Goal: Communication & Community: Answer question/provide support

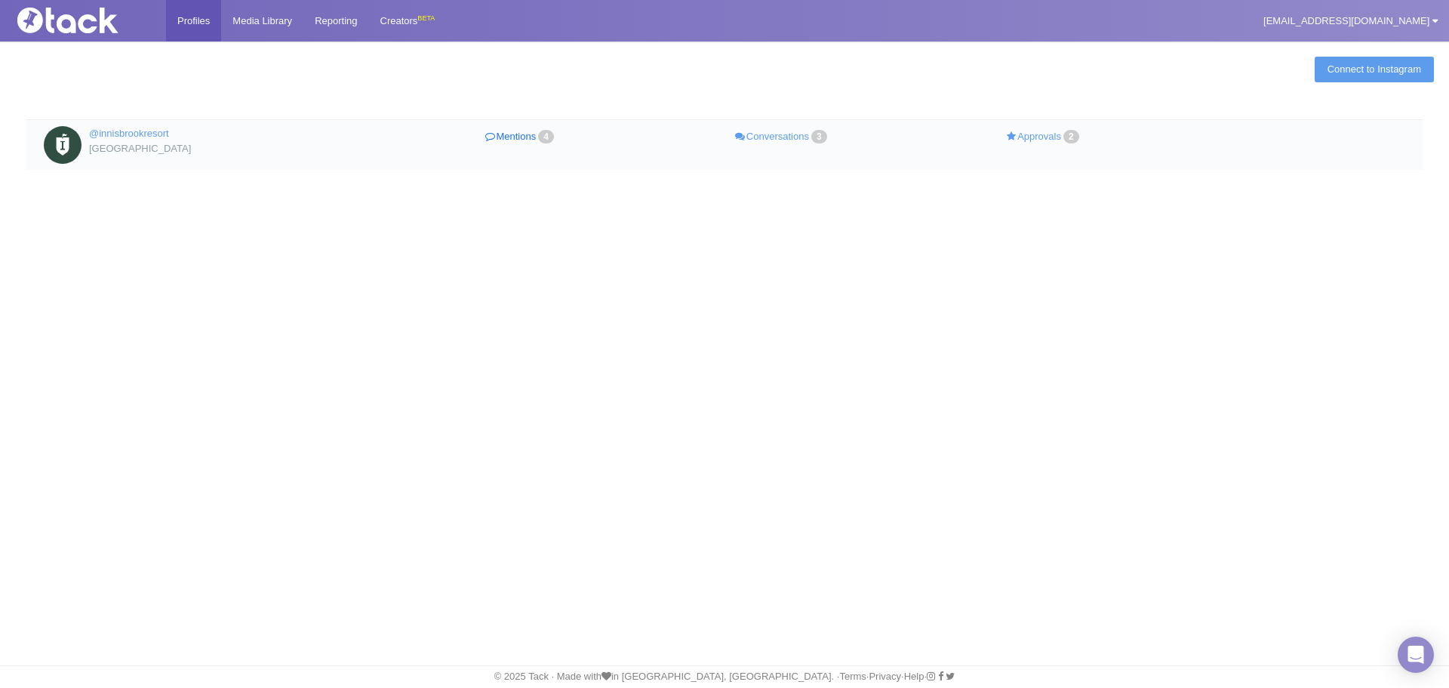
click at [529, 138] on link "Mentions 4" at bounding box center [521, 137] width 262 height 22
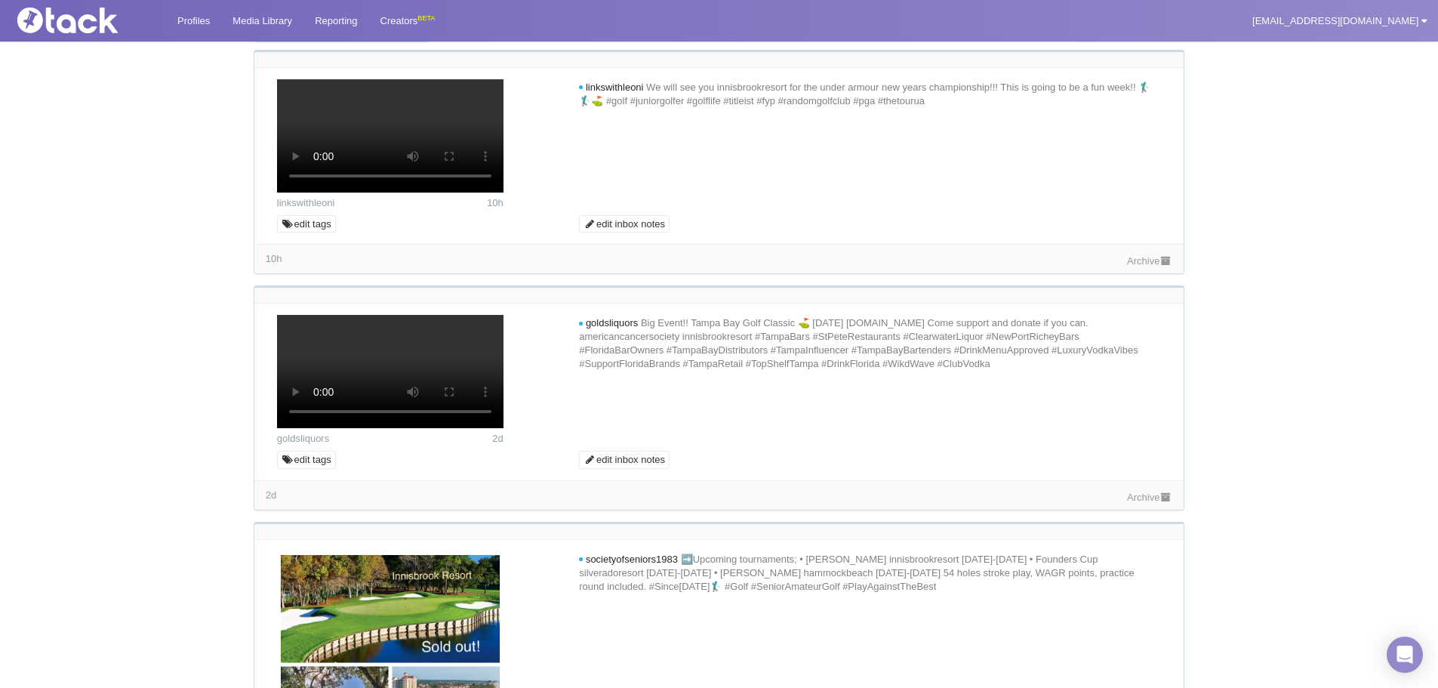
scroll to position [302, 0]
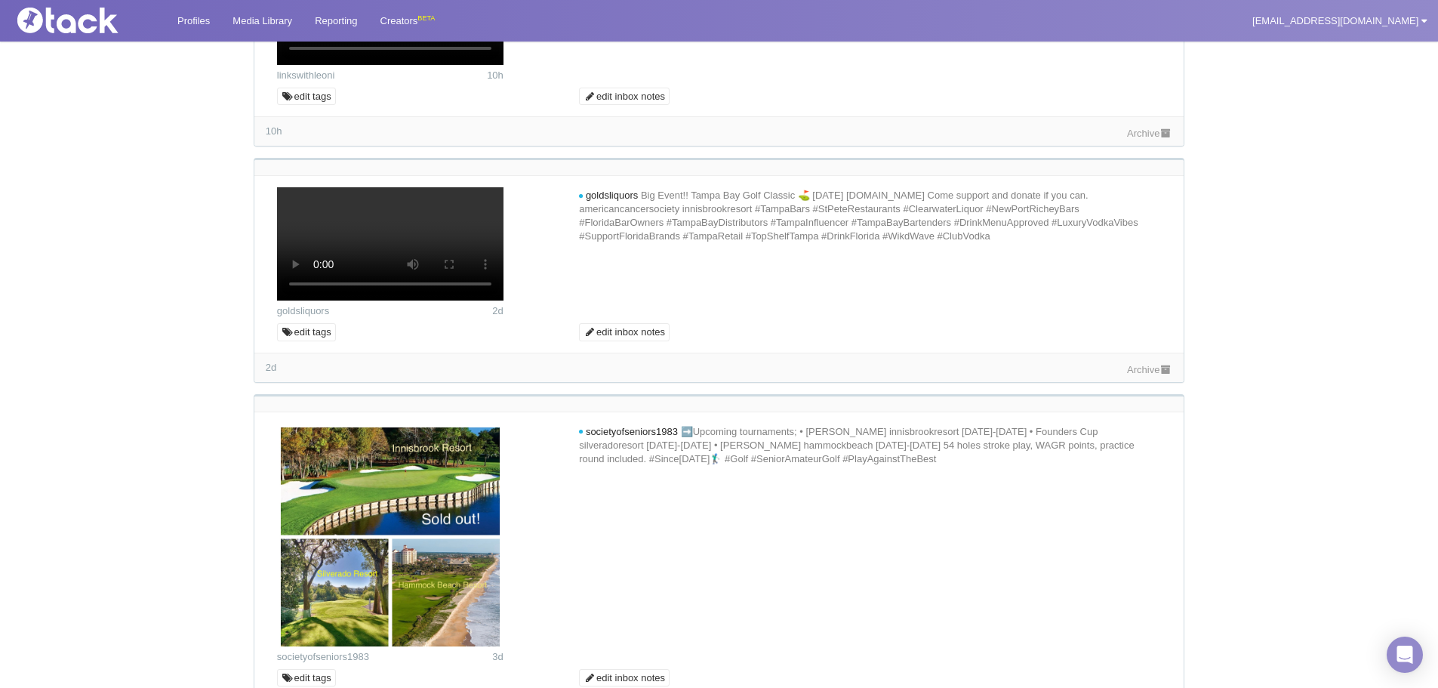
click at [1138, 139] on link "Archive" at bounding box center [1149, 133] width 45 height 11
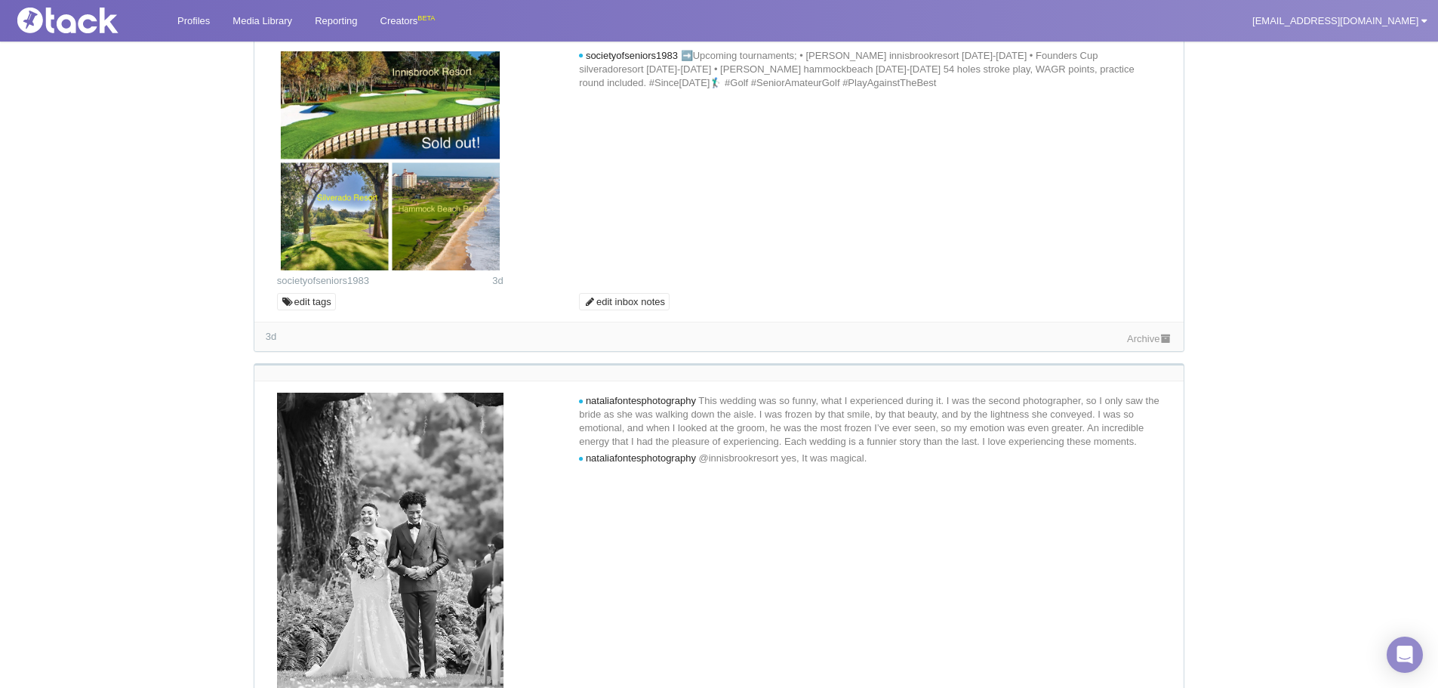
scroll to position [679, 0]
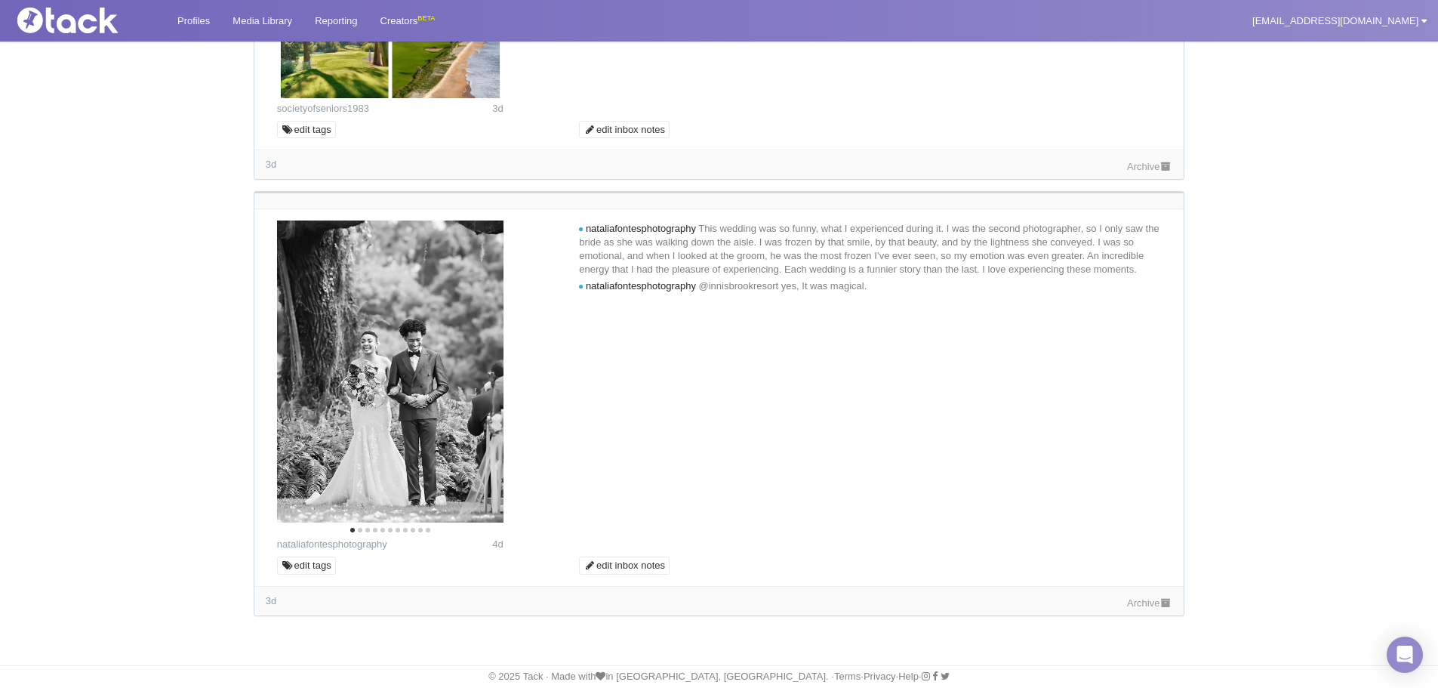
scroll to position [1427, 0]
click at [1135, 165] on link "Archive" at bounding box center [1149, 166] width 45 height 11
click at [470, 380] on icon "Next" at bounding box center [480, 375] width 20 height 20
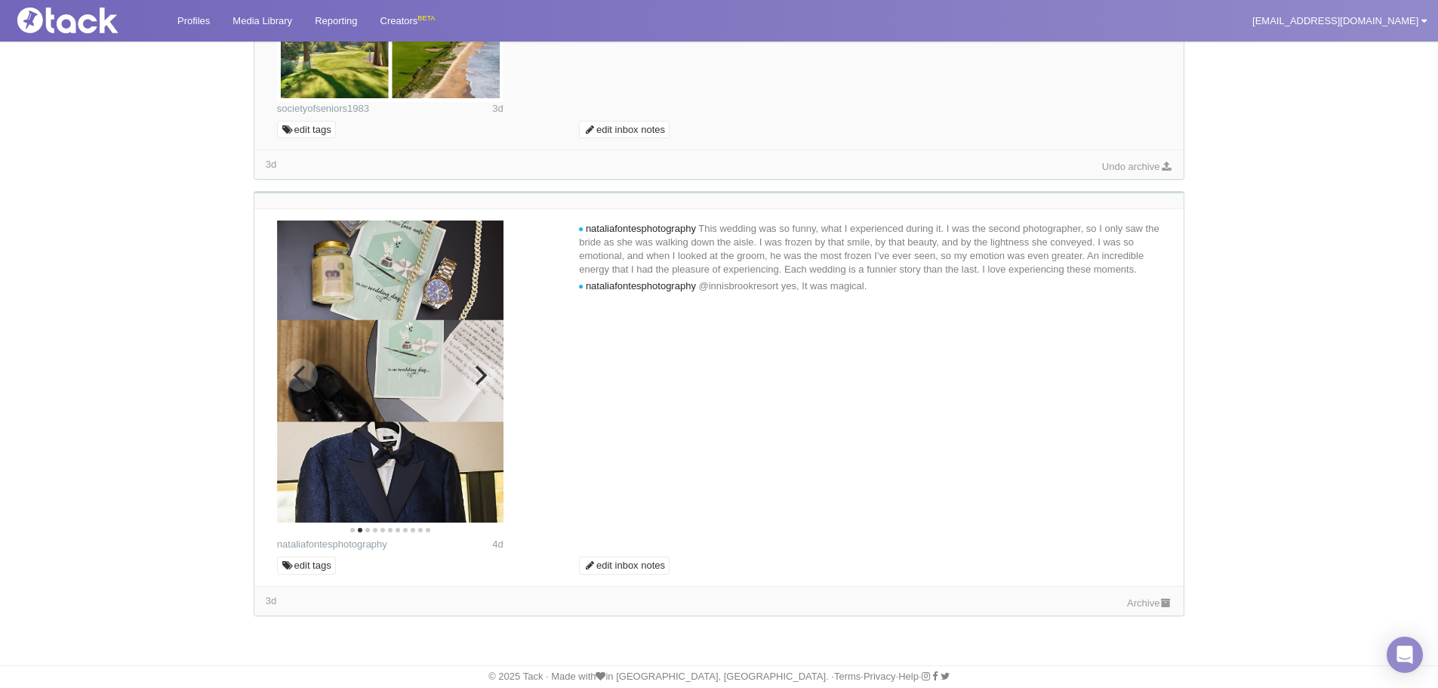
click at [482, 383] on icon "Next" at bounding box center [480, 375] width 20 height 20
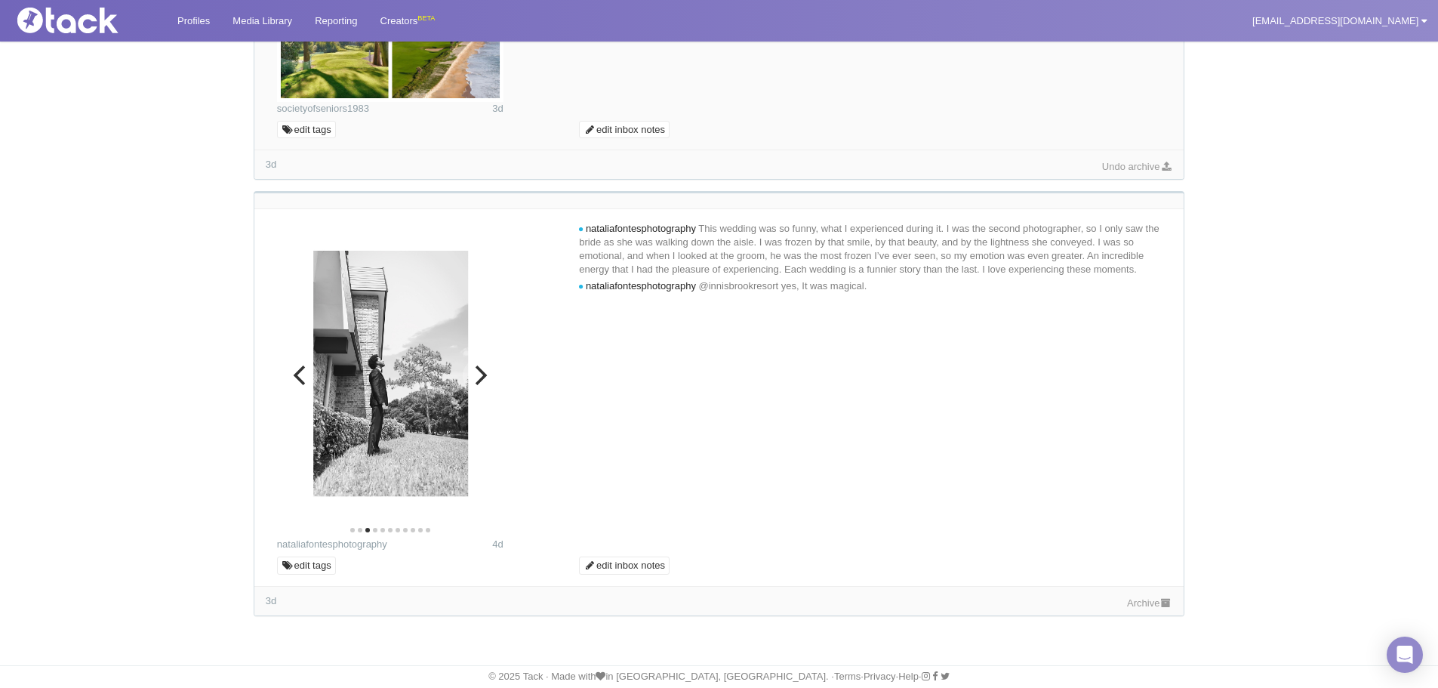
click at [485, 383] on icon "Next" at bounding box center [480, 375] width 20 height 20
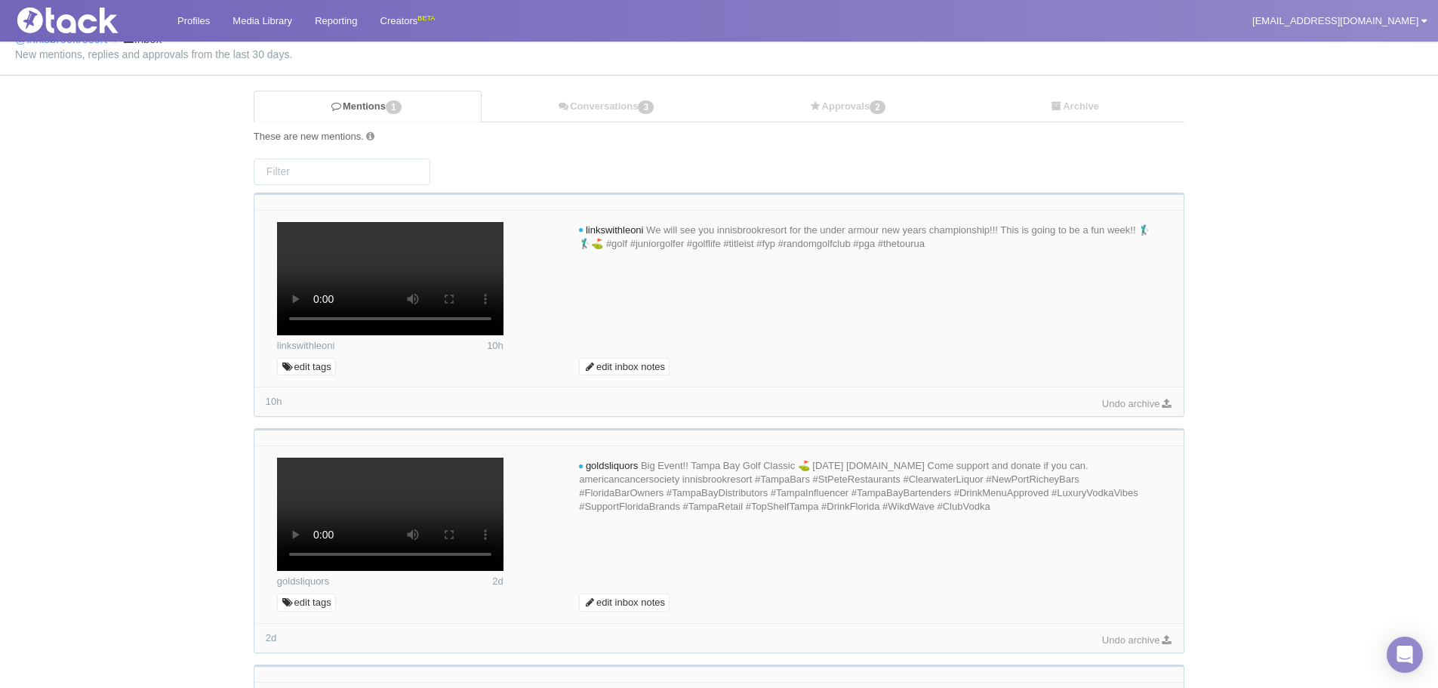
scroll to position [0, 0]
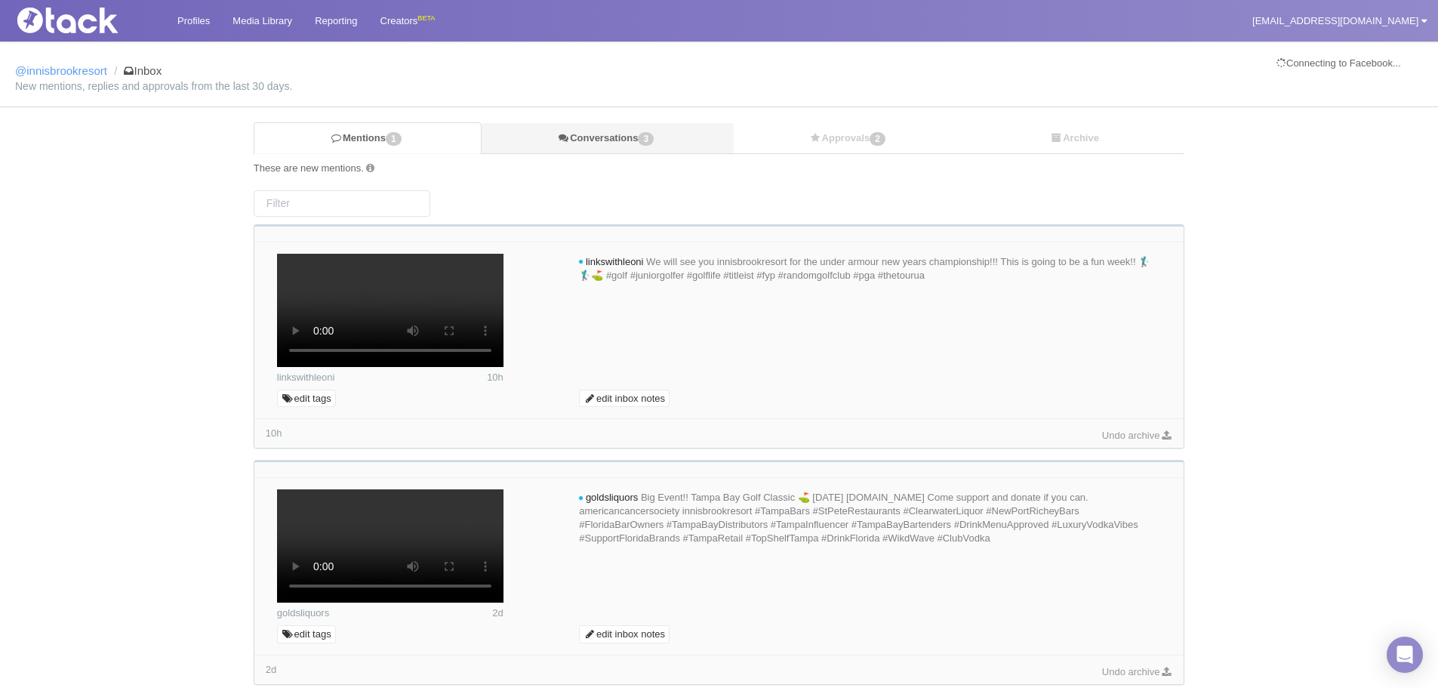
click at [664, 126] on link "Conversations 3" at bounding box center [607, 138] width 251 height 31
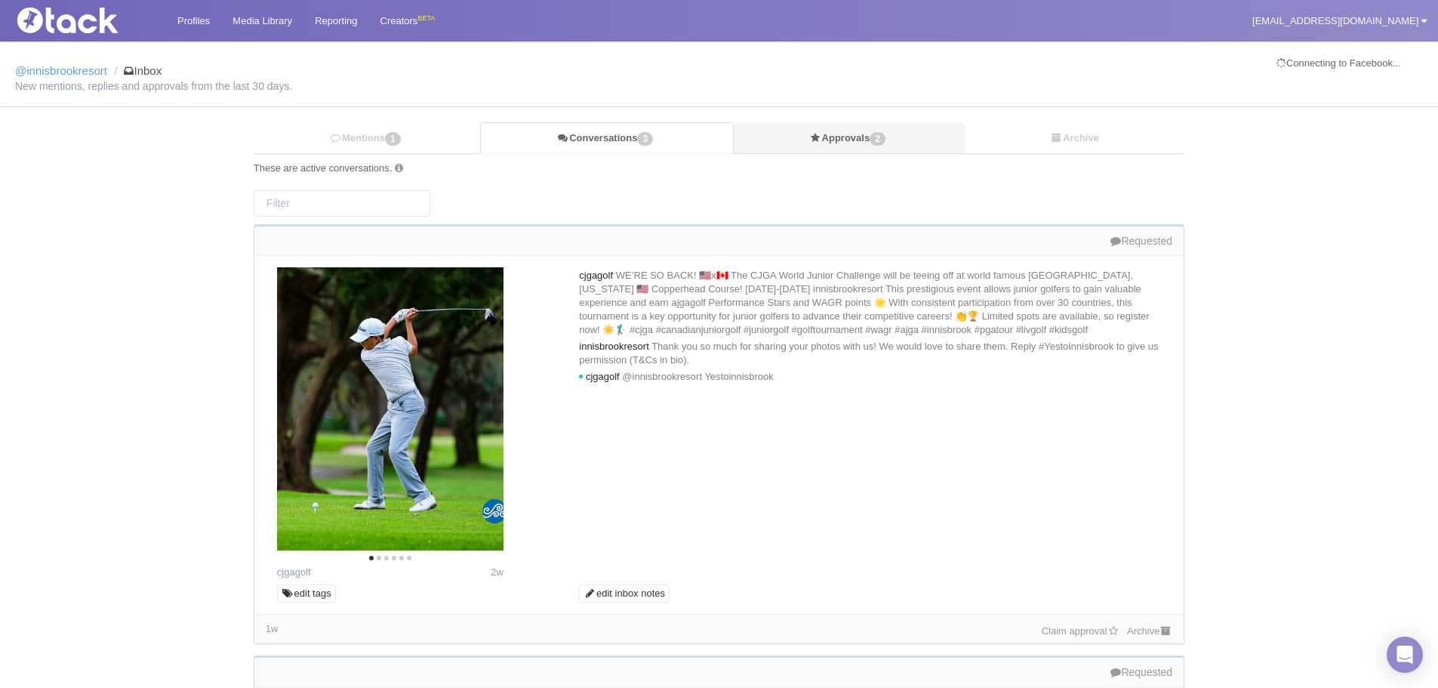
click at [863, 141] on link "Approvals 2" at bounding box center [850, 138] width 232 height 31
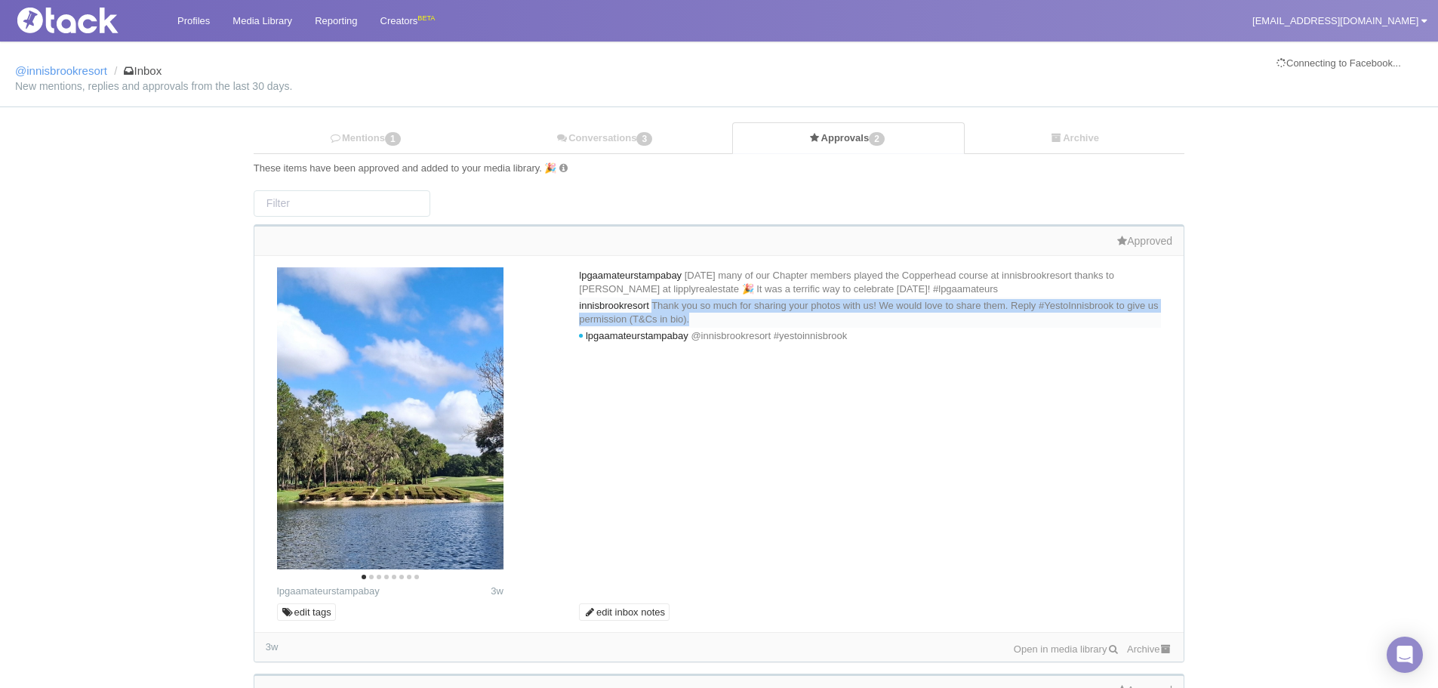
drag, startPoint x: 851, startPoint y: 318, endPoint x: 664, endPoint y: 307, distance: 187.5
click at [664, 307] on div "innisbrookresort Thank you so much for sharing your photos with us! We would lo…" at bounding box center [870, 312] width 582 height 30
copy span "Thank you so much for sharing your photos with us! We would love to share them.…"
click at [466, 145] on link "Mentions 1" at bounding box center [367, 138] width 226 height 31
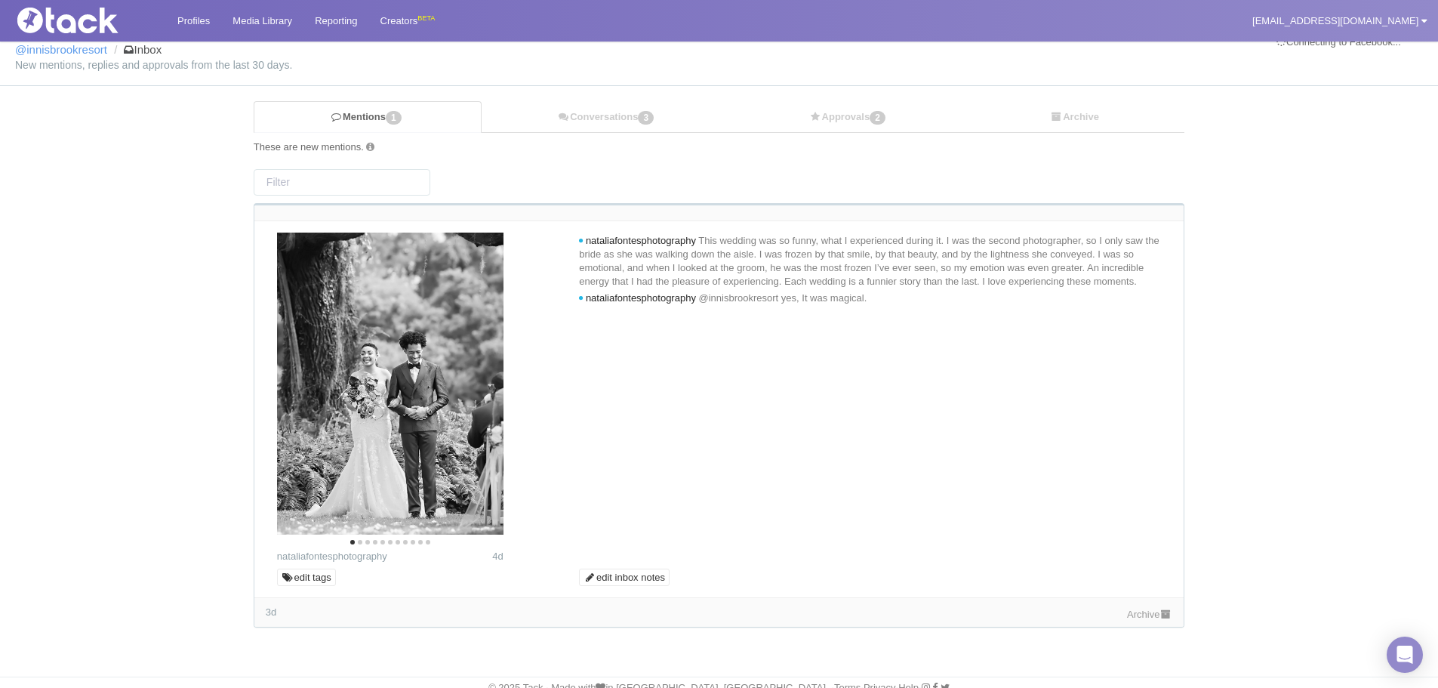
scroll to position [32, 0]
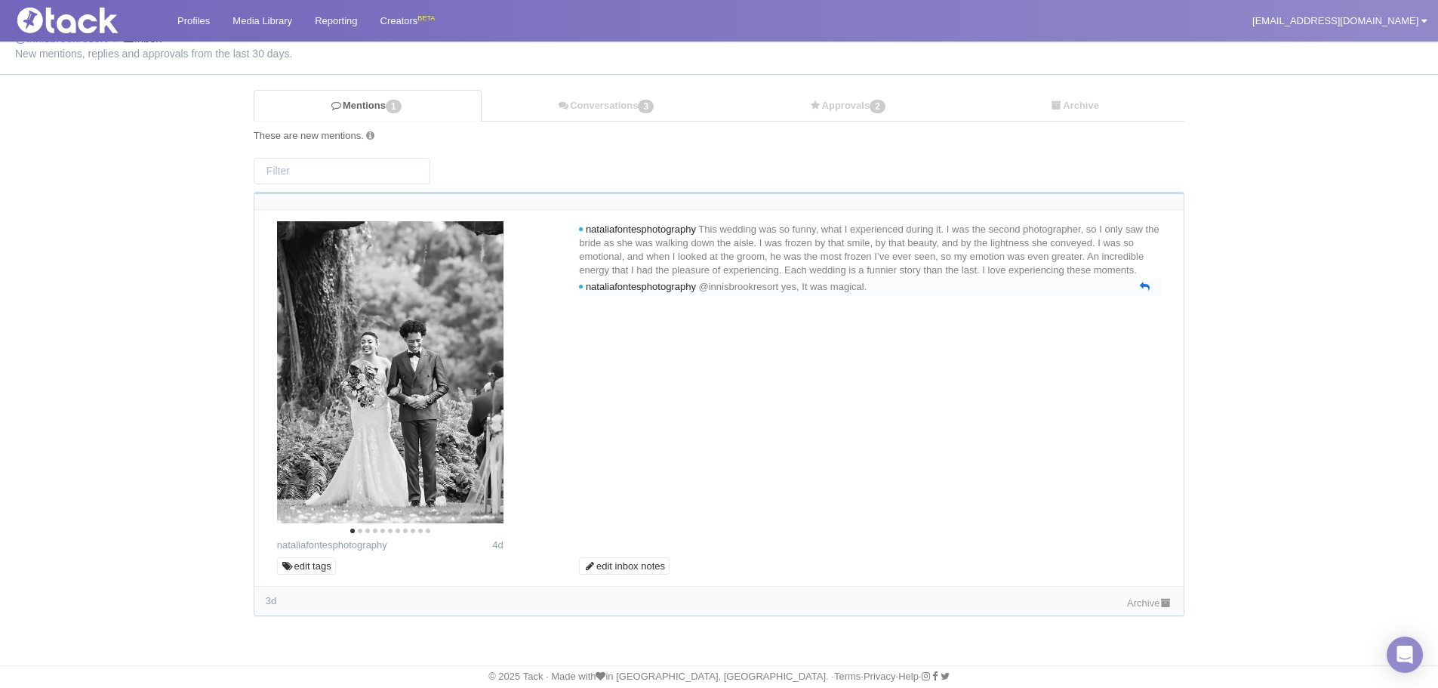
click at [1147, 294] on link at bounding box center [1145, 287] width 10 height 14
click at [1144, 291] on icon at bounding box center [1145, 287] width 10 height 10
type textarea "@nataliafontesphotography"
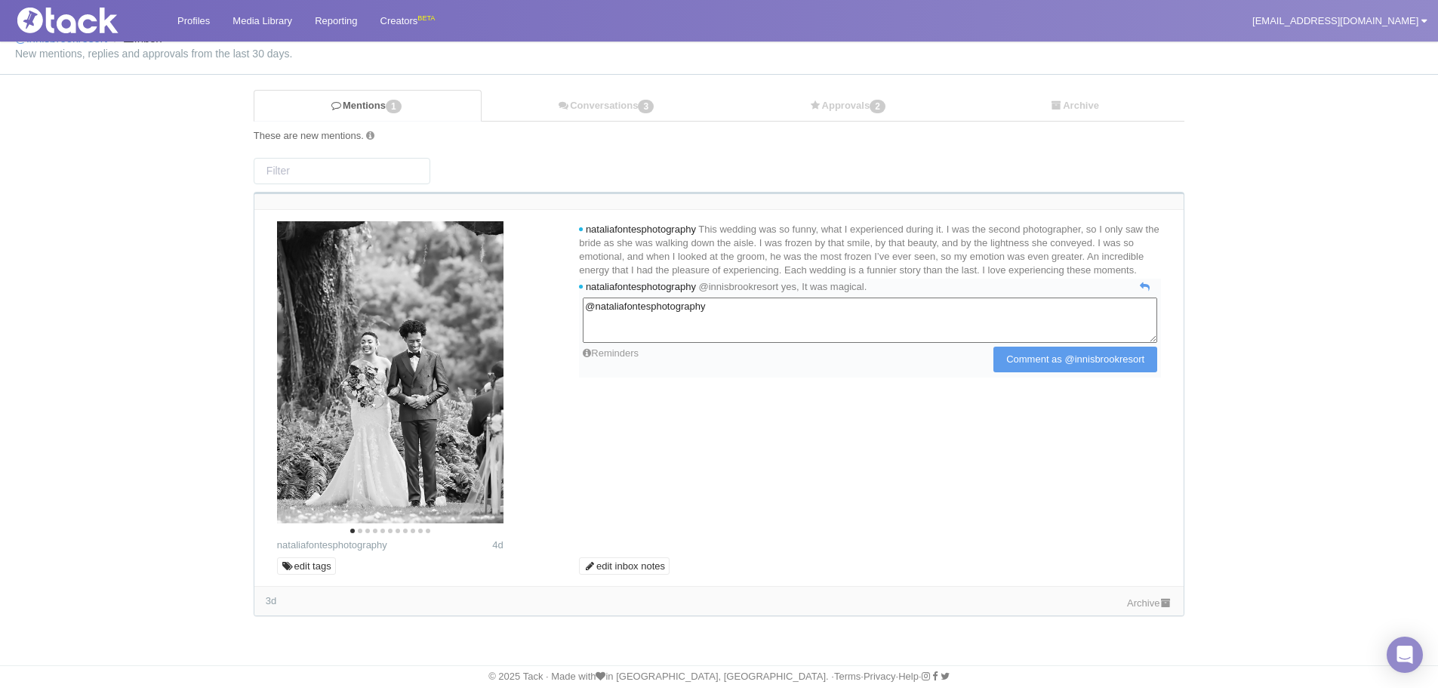
click at [819, 321] on textarea "@nataliafontesphotography" at bounding box center [870, 319] width 574 height 45
paste textarea "Thank you so much for sharing your photos with us! We would love to share them.…"
click at [919, 333] on textarea "@nataliafontesphotography Thank you so much for sharing your photos with us! We…" at bounding box center [870, 319] width 574 height 45
drag, startPoint x: 881, startPoint y: 323, endPoint x: 979, endPoint y: 321, distance: 98.2
click at [979, 321] on textarea "@nataliafontesphotography Thank you so much for sharing your photos with us! We…" at bounding box center [870, 319] width 574 height 45
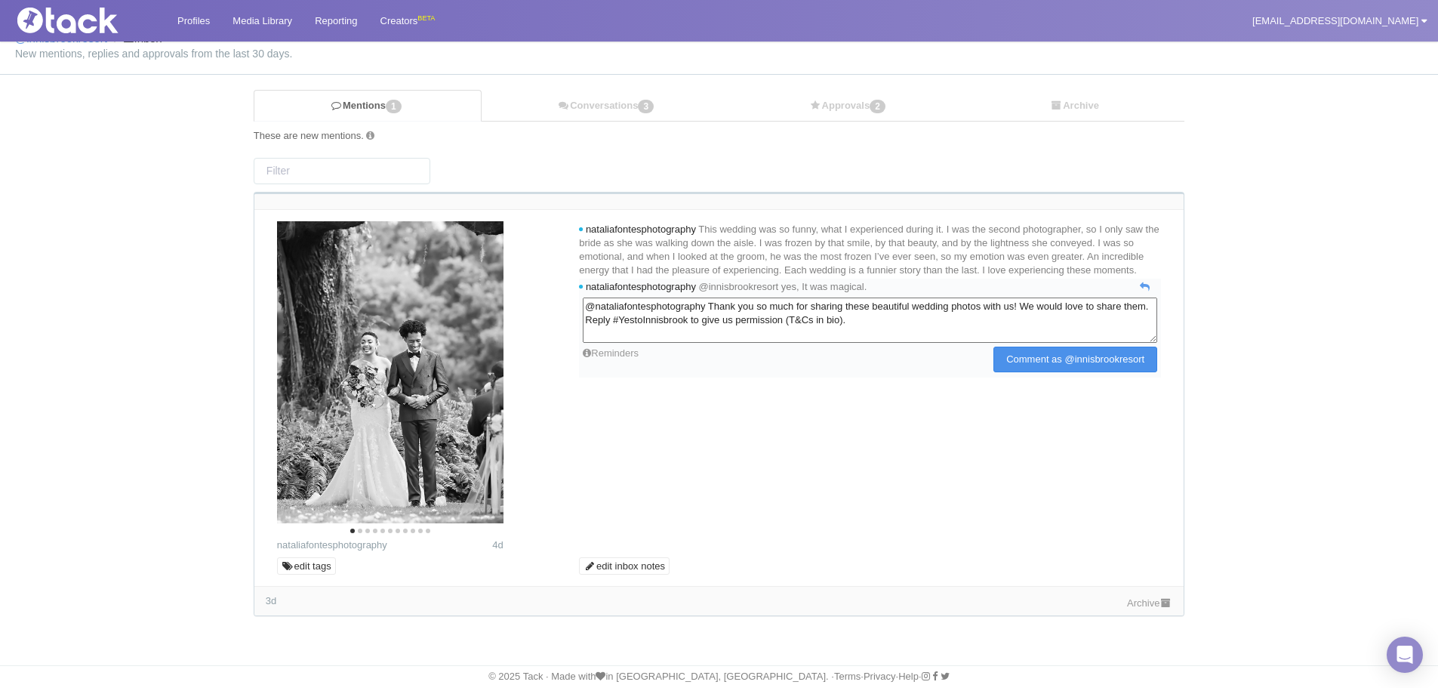
type textarea "@nataliafontesphotography Thank you so much for sharing these beautiful wedding…"
click at [1016, 372] on input "Comment as @innisbrookresort" at bounding box center [1075, 359] width 164 height 26
type input "Commenting..."
